Goal: Transaction & Acquisition: Book appointment/travel/reservation

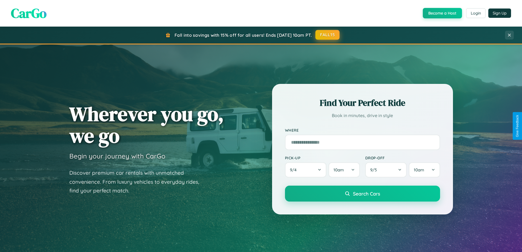
click at [328, 35] on button "FALL15" at bounding box center [328, 35] width 24 height 10
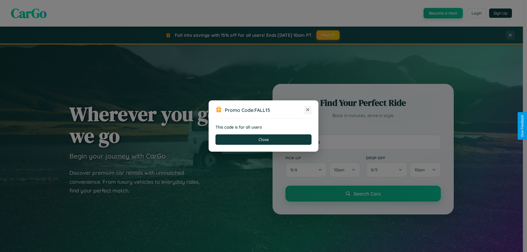
click at [307, 110] on icon at bounding box center [307, 109] width 5 height 5
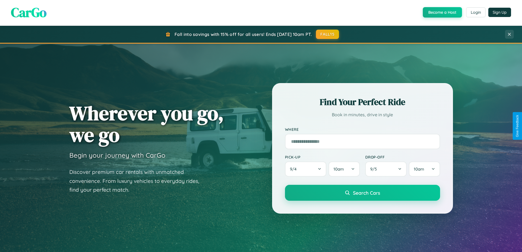
scroll to position [881, 0]
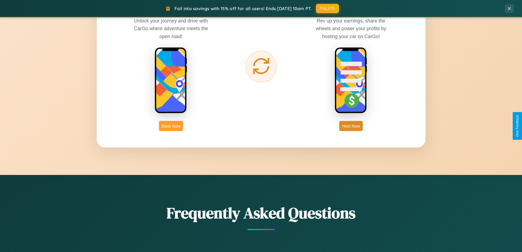
click at [171, 126] on button "Book Now" at bounding box center [171, 126] width 24 height 10
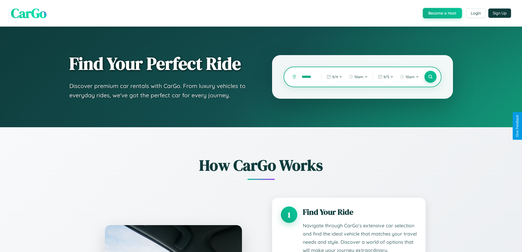
scroll to position [0, 4]
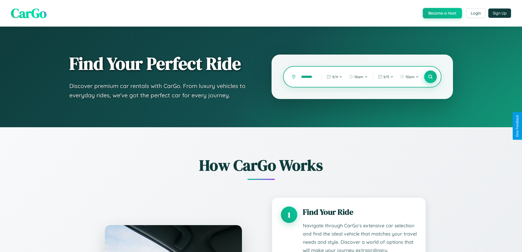
type input "*******"
click at [431, 77] on icon at bounding box center [430, 76] width 5 height 5
